Goal: Transaction & Acquisition: Purchase product/service

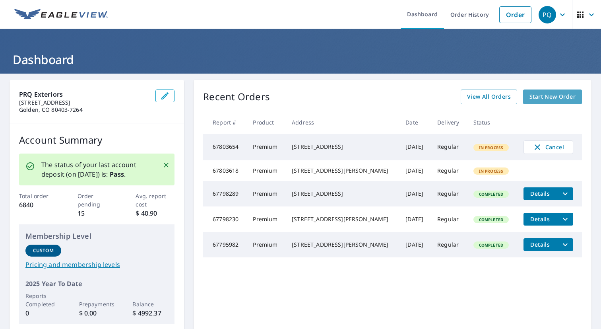
click at [549, 95] on span "Start New Order" at bounding box center [553, 97] width 46 height 10
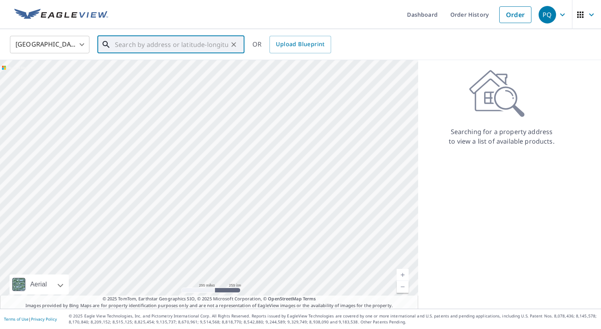
click at [180, 44] on input "text" at bounding box center [171, 44] width 113 height 22
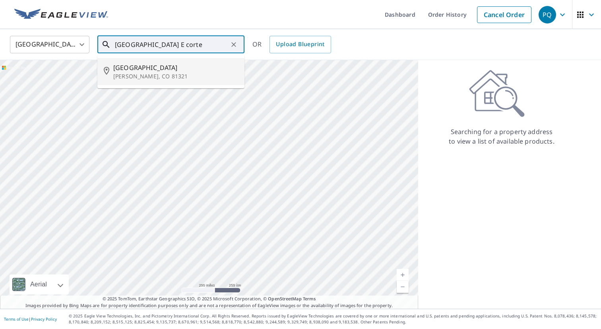
click at [124, 68] on span "[GEOGRAPHIC_DATA]" at bounding box center [175, 68] width 125 height 10
type input "[STREET_ADDRESS][PERSON_NAME]"
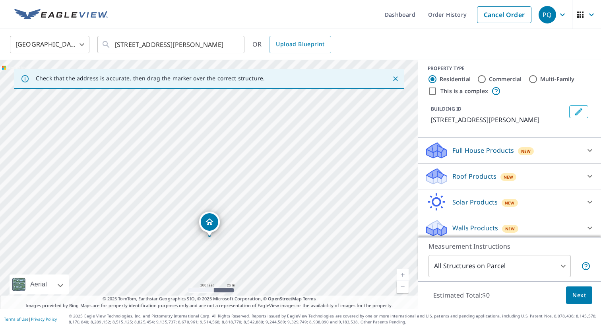
scroll to position [9, 0]
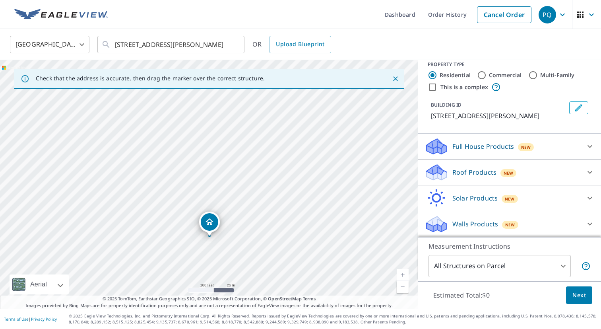
click at [549, 171] on div "Roof Products New" at bounding box center [503, 172] width 156 height 19
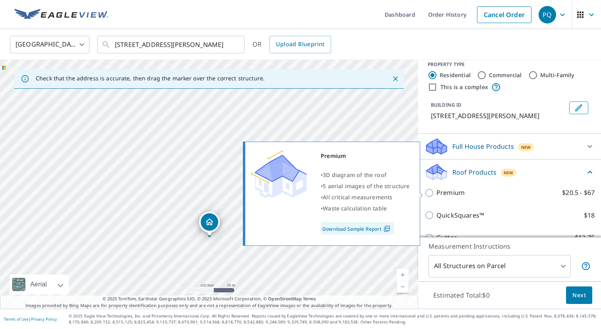
click at [430, 192] on input "Premium $20.5 - $67" at bounding box center [431, 193] width 12 height 10
checkbox input "true"
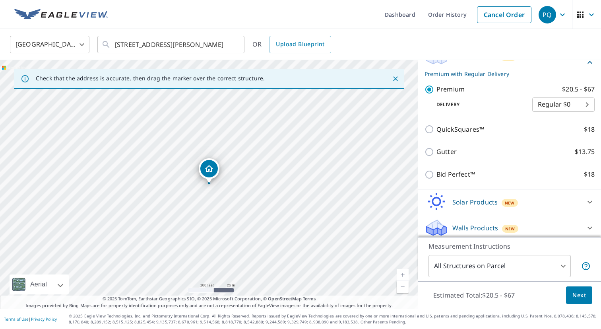
scroll to position [129, 0]
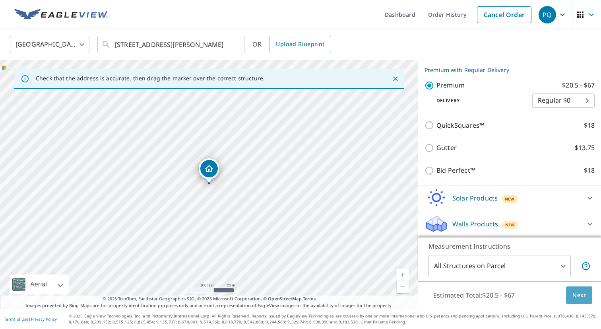
click at [578, 293] on span "Next" at bounding box center [580, 295] width 14 height 10
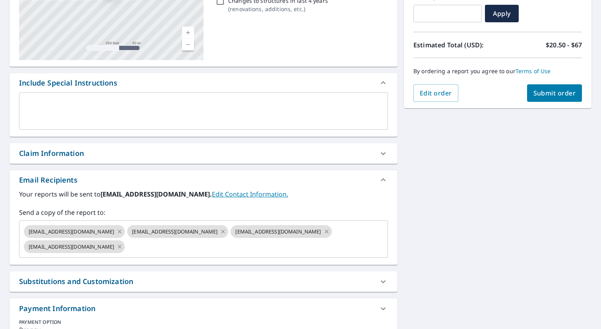
scroll to position [146, 0]
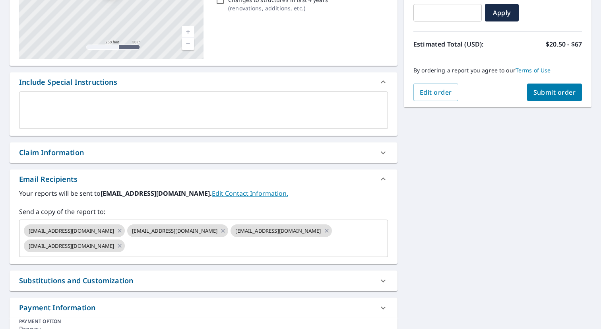
click at [340, 245] on input "text" at bounding box center [249, 245] width 246 height 15
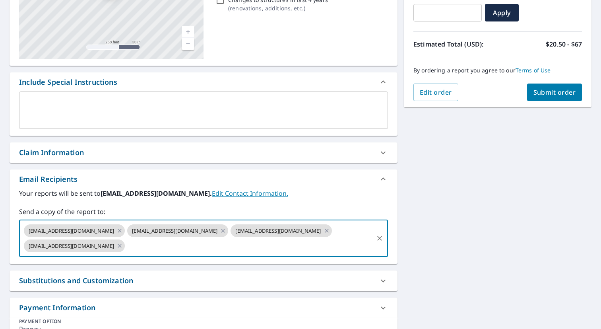
click at [320, 248] on input "text" at bounding box center [249, 245] width 246 height 15
type input "[EMAIL_ADDRESS][DOMAIN_NAME]"
click at [116, 231] on icon at bounding box center [119, 230] width 6 height 9
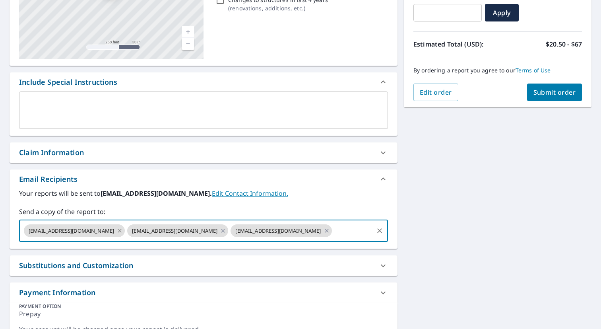
click at [116, 230] on icon at bounding box center [119, 230] width 6 height 9
click at [116, 232] on icon at bounding box center [119, 230] width 6 height 9
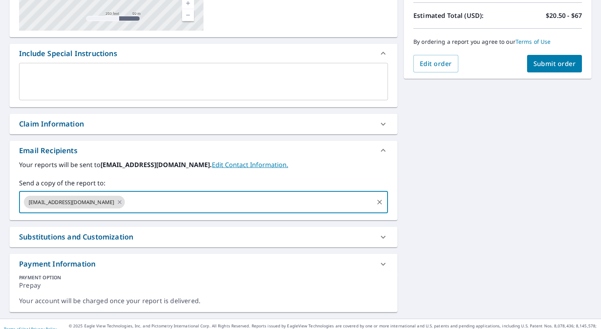
scroll to position [185, 0]
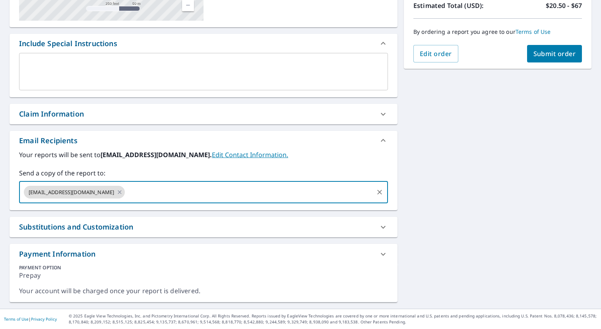
click at [554, 54] on span "Submit order" at bounding box center [555, 53] width 43 height 9
checkbox input "true"
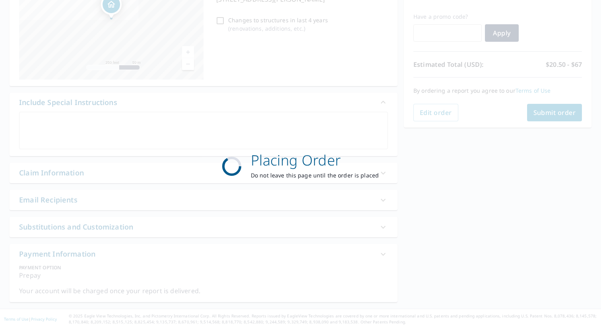
scroll to position [126, 0]
